Goal: Task Accomplishment & Management: Manage account settings

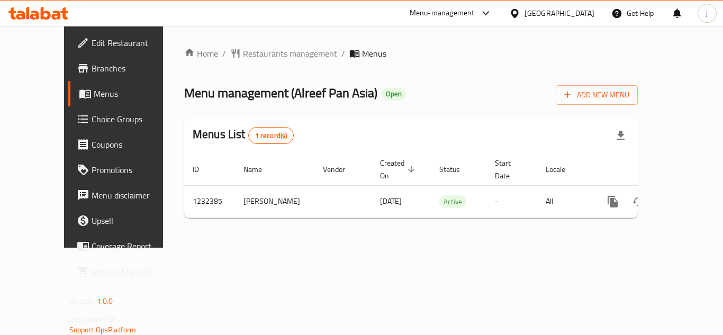
click at [94, 92] on span "Menus" at bounding box center [135, 93] width 83 height 13
click at [92, 65] on span "Branches" at bounding box center [134, 68] width 85 height 13
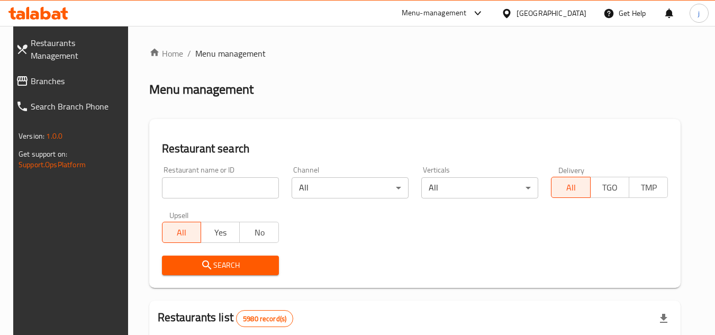
click at [467, 10] on div "Menu-management" at bounding box center [433, 13] width 65 height 13
click at [434, 114] on div "Restaurant-Management" at bounding box center [420, 117] width 83 height 12
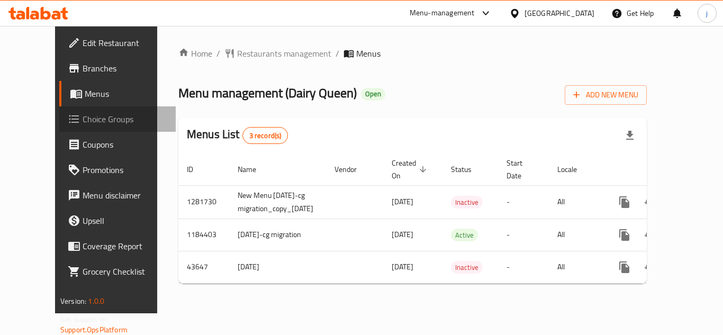
click at [83, 119] on span "Choice Groups" at bounding box center [125, 119] width 85 height 13
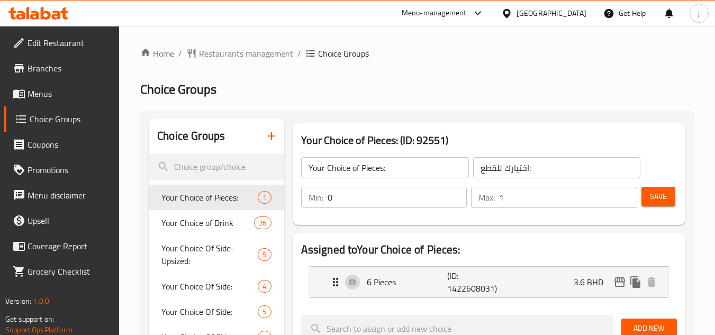
scroll to position [106, 0]
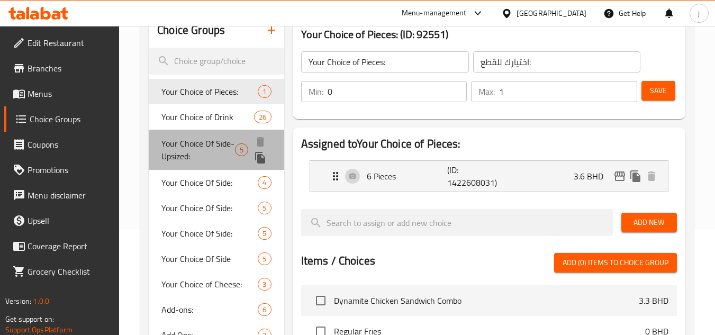
click at [184, 160] on span "Your Choice Of Side-Upsized:" at bounding box center [198, 149] width 74 height 25
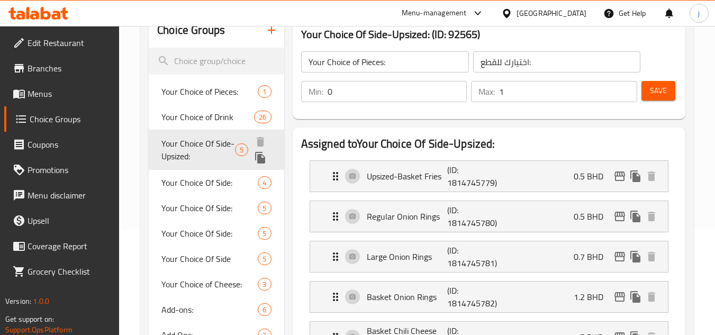
type input "Your Choice Of Side-Upsized:"
type input "اختيارك من الحجم الجانبي:"
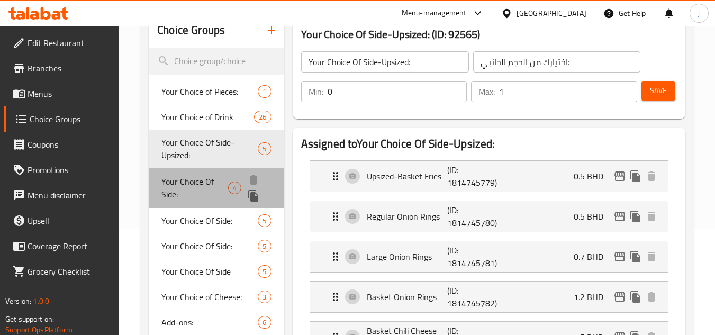
click at [178, 191] on span "Your Choice Of Side:" at bounding box center [194, 187] width 67 height 25
type input "Your Choice Of Side:"
type input "1"
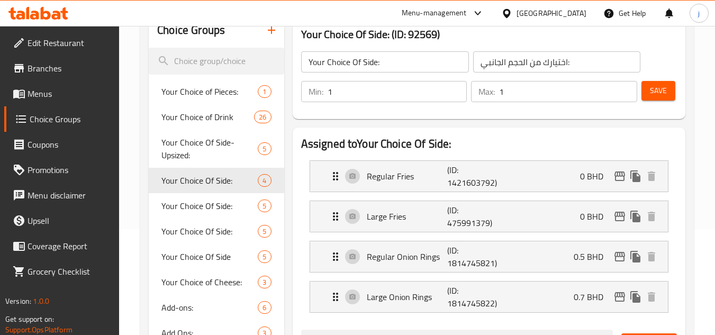
click at [568, 12] on div "[GEOGRAPHIC_DATA]" at bounding box center [551, 13] width 70 height 12
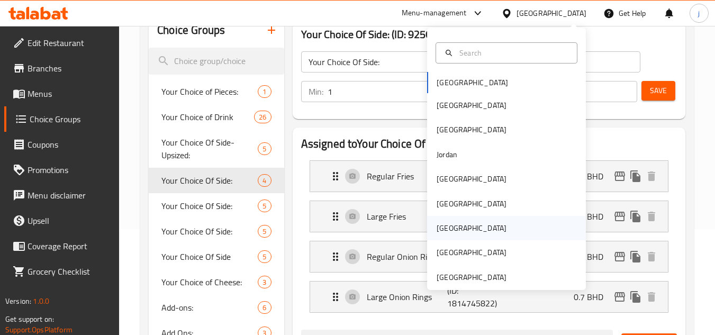
click at [451, 227] on div "[GEOGRAPHIC_DATA]" at bounding box center [471, 228] width 87 height 24
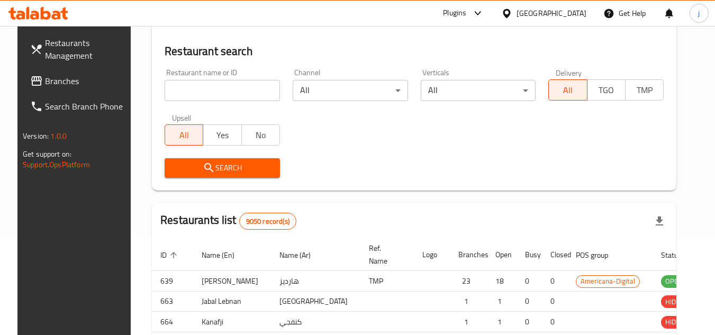
scroll to position [106, 0]
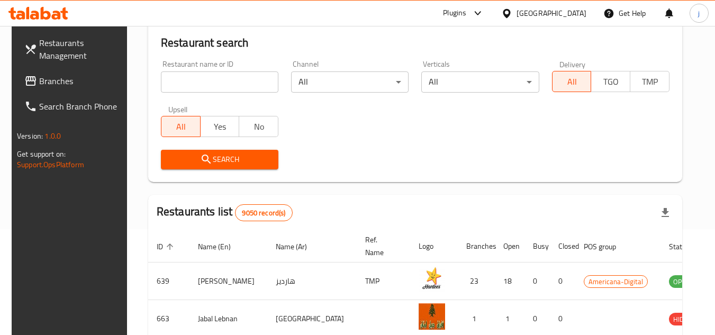
click at [492, 5] on div "Plugins" at bounding box center [463, 13] width 58 height 25
click at [466, 8] on div "Plugins" at bounding box center [454, 13] width 23 height 13
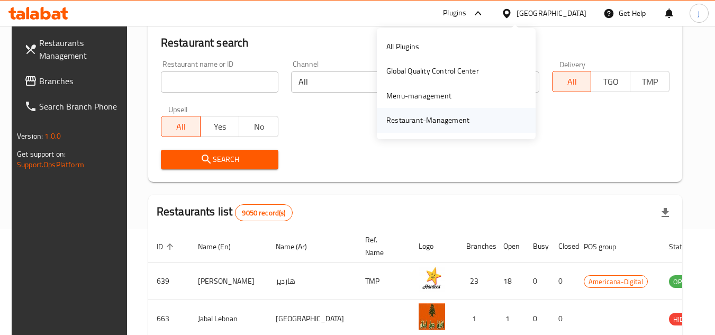
click at [433, 117] on div "Restaurant-Management" at bounding box center [427, 120] width 83 height 12
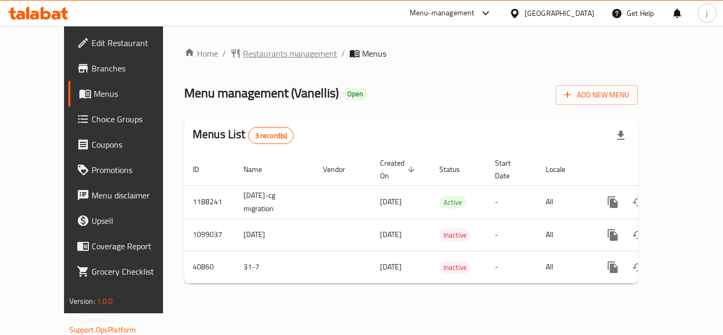
click at [243, 59] on span "Restaurants management" at bounding box center [290, 53] width 94 height 13
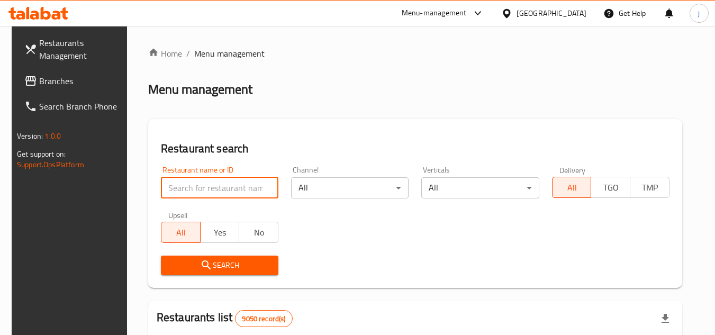
click at [206, 188] on input "search" at bounding box center [219, 187] width 117 height 21
paste input "11244"
type input "11244"
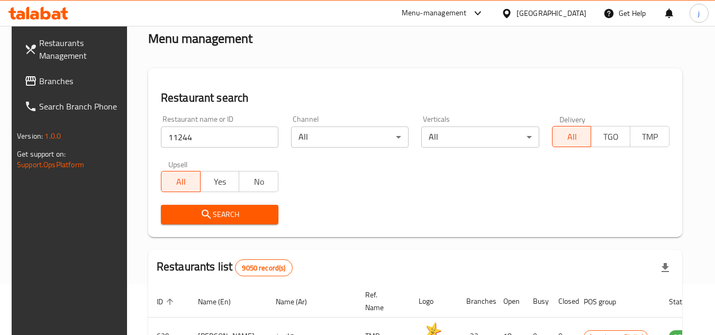
scroll to position [53, 0]
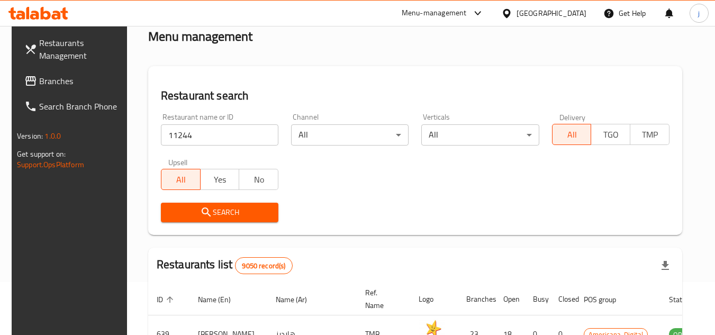
click at [236, 217] on span "Search" at bounding box center [219, 212] width 101 height 13
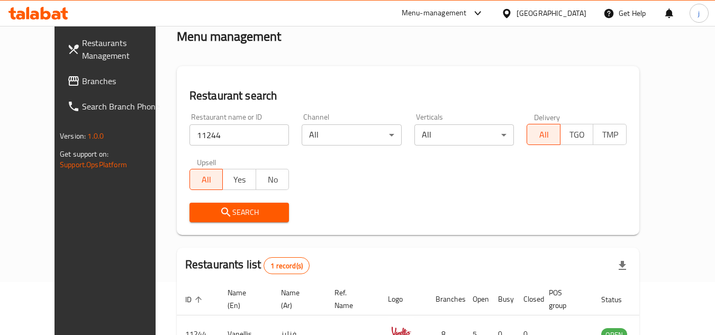
scroll to position [128, 0]
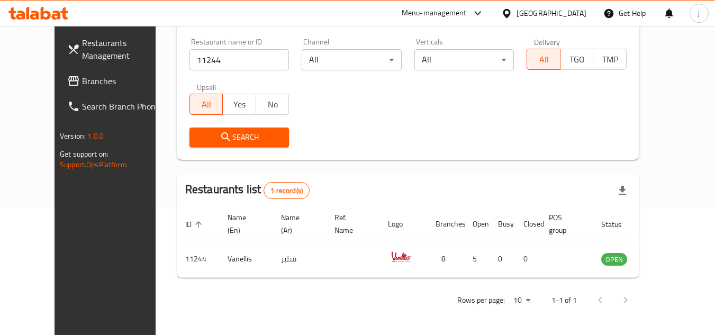
click at [227, 138] on span "Search" at bounding box center [239, 137] width 83 height 13
click at [558, 20] on div "[GEOGRAPHIC_DATA]" at bounding box center [543, 13] width 102 height 25
click at [571, 15] on div "[GEOGRAPHIC_DATA]" at bounding box center [551, 13] width 70 height 12
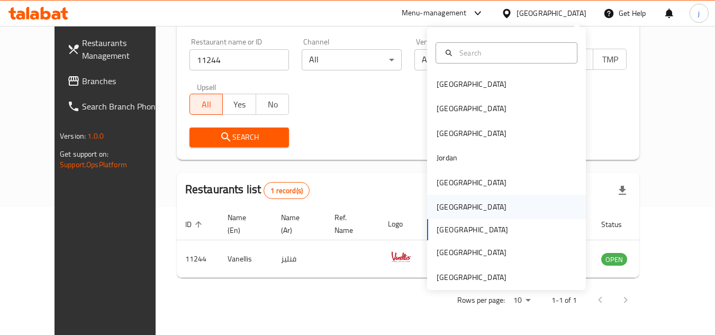
click at [461, 204] on div "[GEOGRAPHIC_DATA]" at bounding box center [506, 207] width 159 height 24
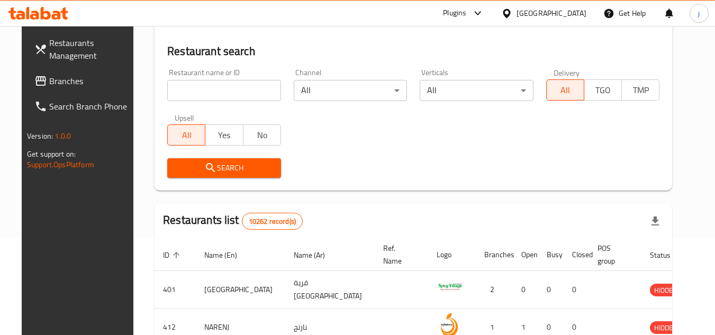
scroll to position [128, 0]
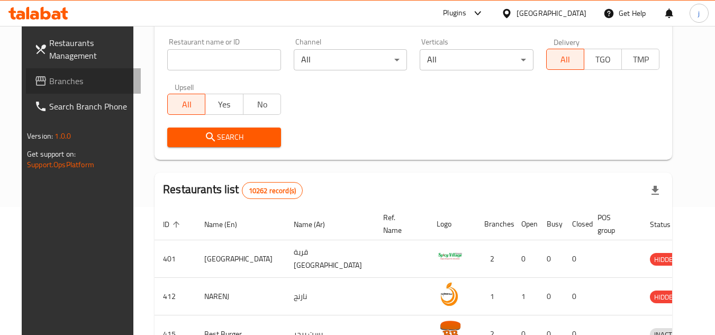
click at [60, 76] on span "Branches" at bounding box center [91, 81] width 84 height 13
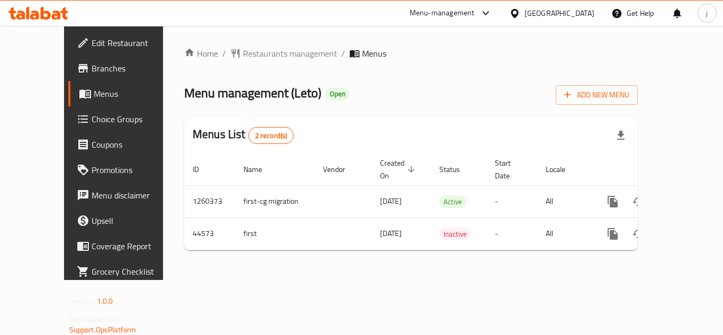
click at [240, 44] on div "Home / Restaurants management / Menus Menu management ( Leto ) Open Add New Men…" at bounding box center [411, 153] width 496 height 254
click at [243, 53] on span "Restaurants management" at bounding box center [290, 53] width 94 height 13
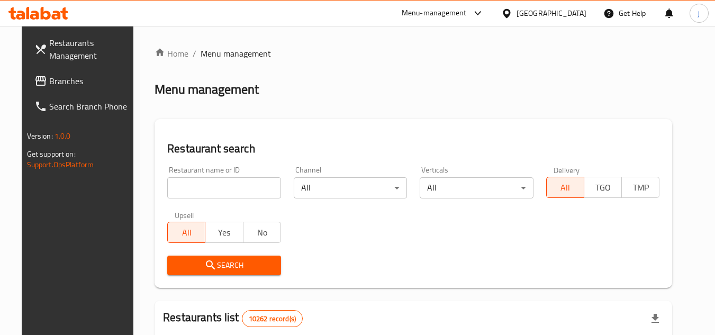
click at [223, 194] on input "search" at bounding box center [224, 187] width 114 height 21
paste input "22813"
type input "22813"
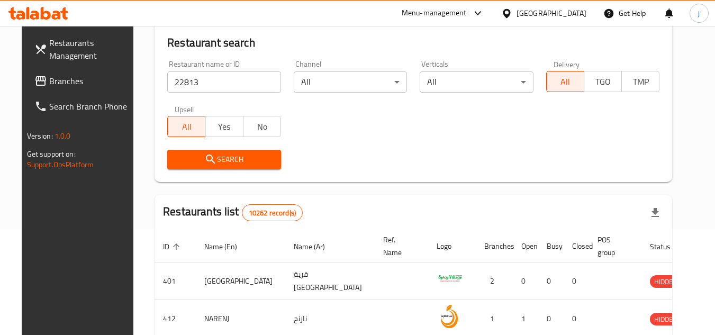
click at [218, 160] on span "Search" at bounding box center [224, 159] width 97 height 13
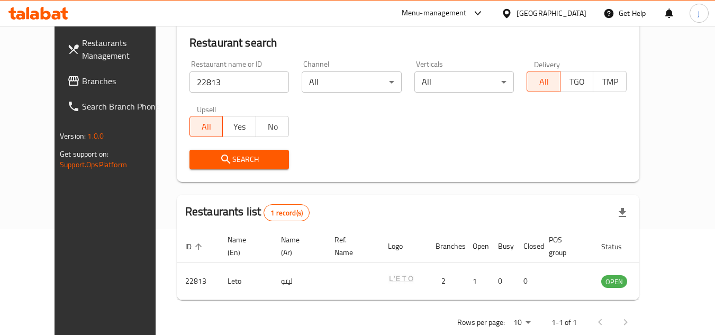
click at [549, 12] on div "[GEOGRAPHIC_DATA]" at bounding box center [543, 13] width 102 height 25
click at [567, 15] on div "[GEOGRAPHIC_DATA]" at bounding box center [551, 13] width 70 height 12
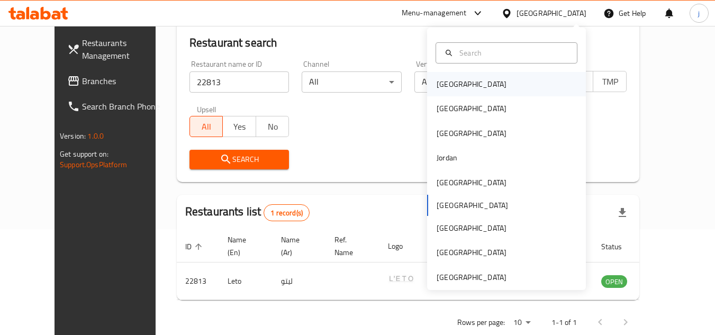
click at [450, 80] on div "[GEOGRAPHIC_DATA]" at bounding box center [471, 84] width 70 height 12
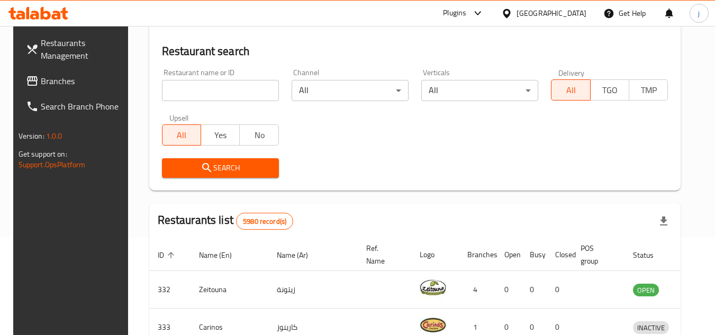
scroll to position [106, 0]
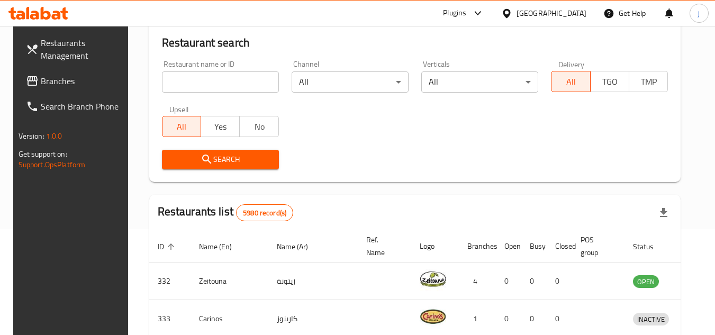
click at [44, 80] on span "Branches" at bounding box center [83, 81] width 84 height 13
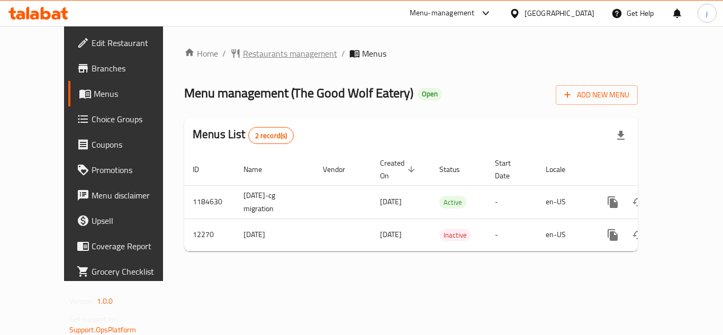
click at [258, 58] on span "Restaurants management" at bounding box center [290, 53] width 94 height 13
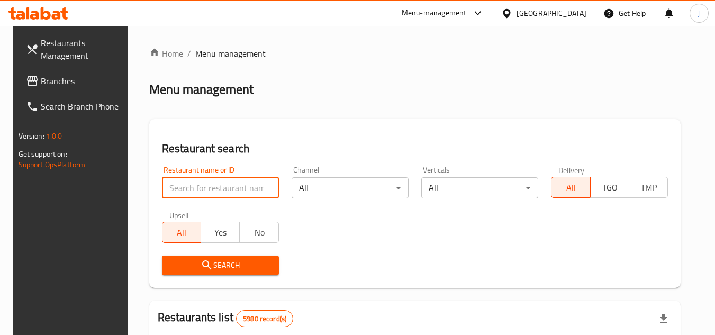
click at [211, 185] on input "search" at bounding box center [220, 187] width 117 height 21
paste input "7569"
type input "7569"
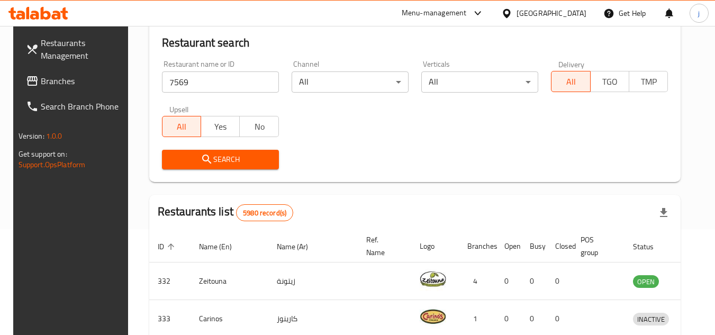
click at [239, 141] on div "Upsell All Yes No" at bounding box center [221, 121] width 130 height 44
click at [244, 156] on span "Search" at bounding box center [220, 159] width 100 height 13
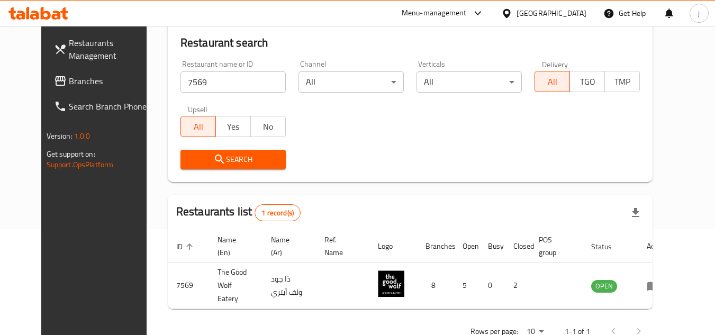
click at [510, 14] on icon at bounding box center [506, 12] width 7 height 9
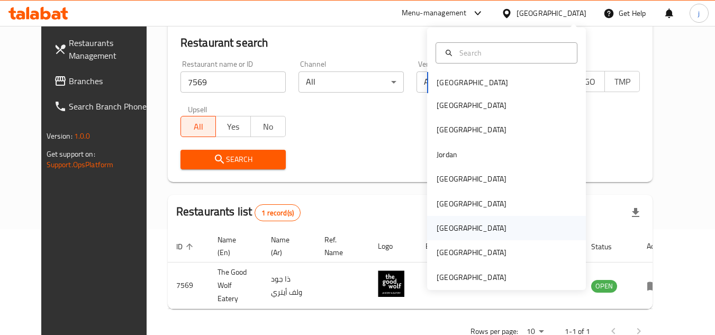
click at [436, 224] on div "[GEOGRAPHIC_DATA]" at bounding box center [471, 228] width 70 height 12
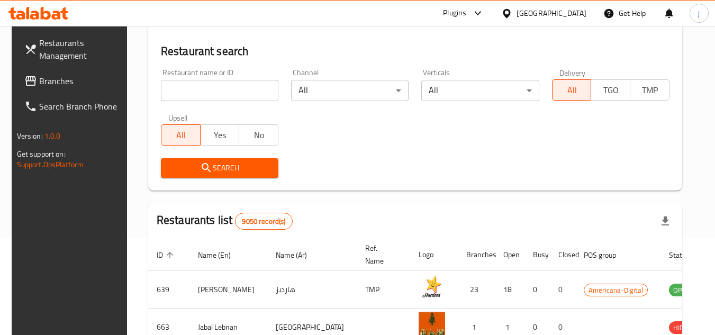
scroll to position [106, 0]
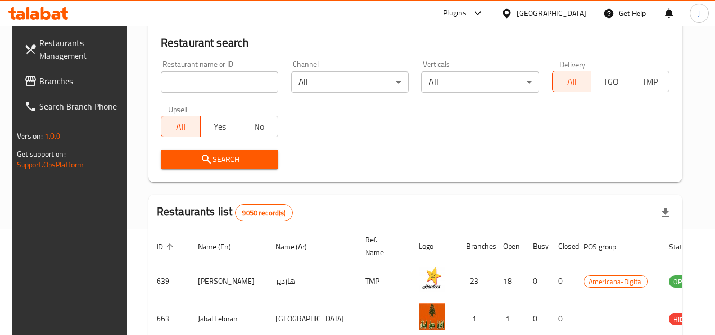
click at [86, 78] on span "Branches" at bounding box center [81, 81] width 84 height 13
